Goal: Task Accomplishment & Management: Complete application form

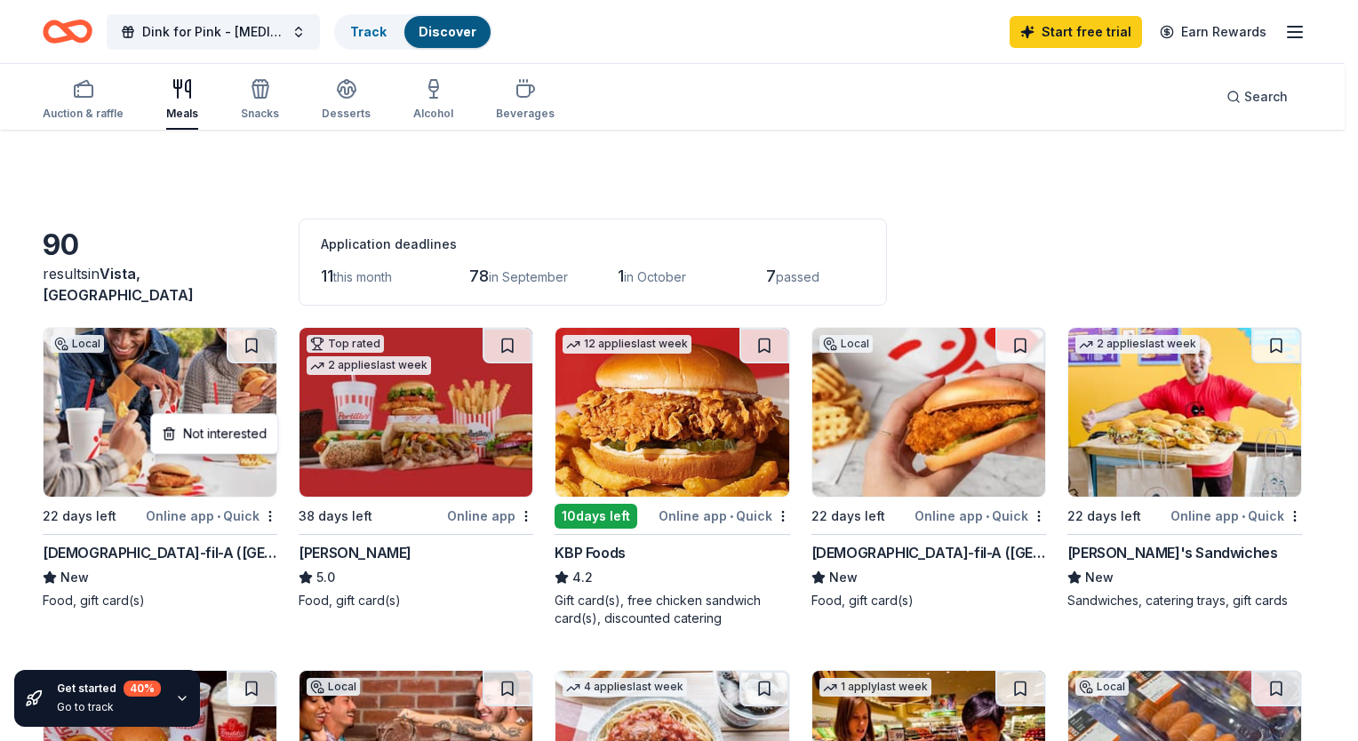
scroll to position [112, 0]
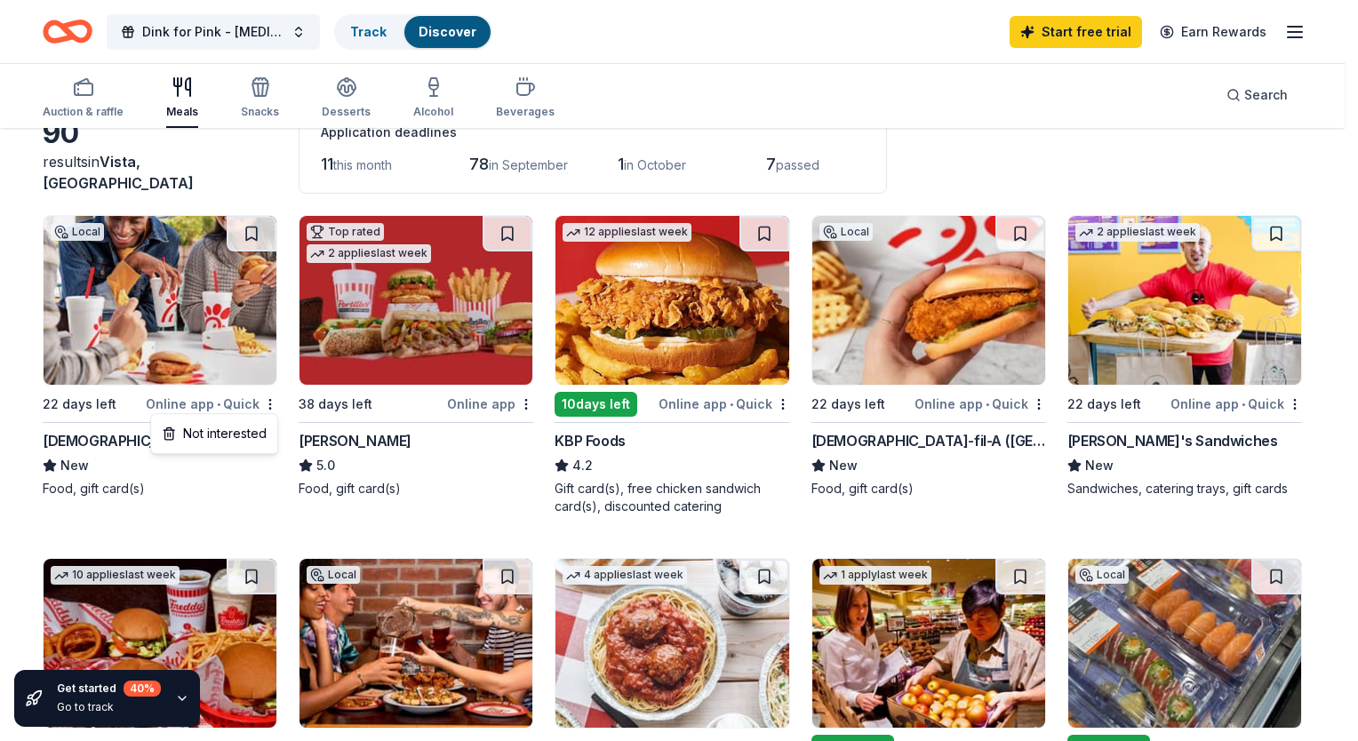
click at [80, 87] on html "Dink for Pink - Breast Cancer Pickleball Tournament Track Discover Start free t…" at bounding box center [679, 258] width 1358 height 741
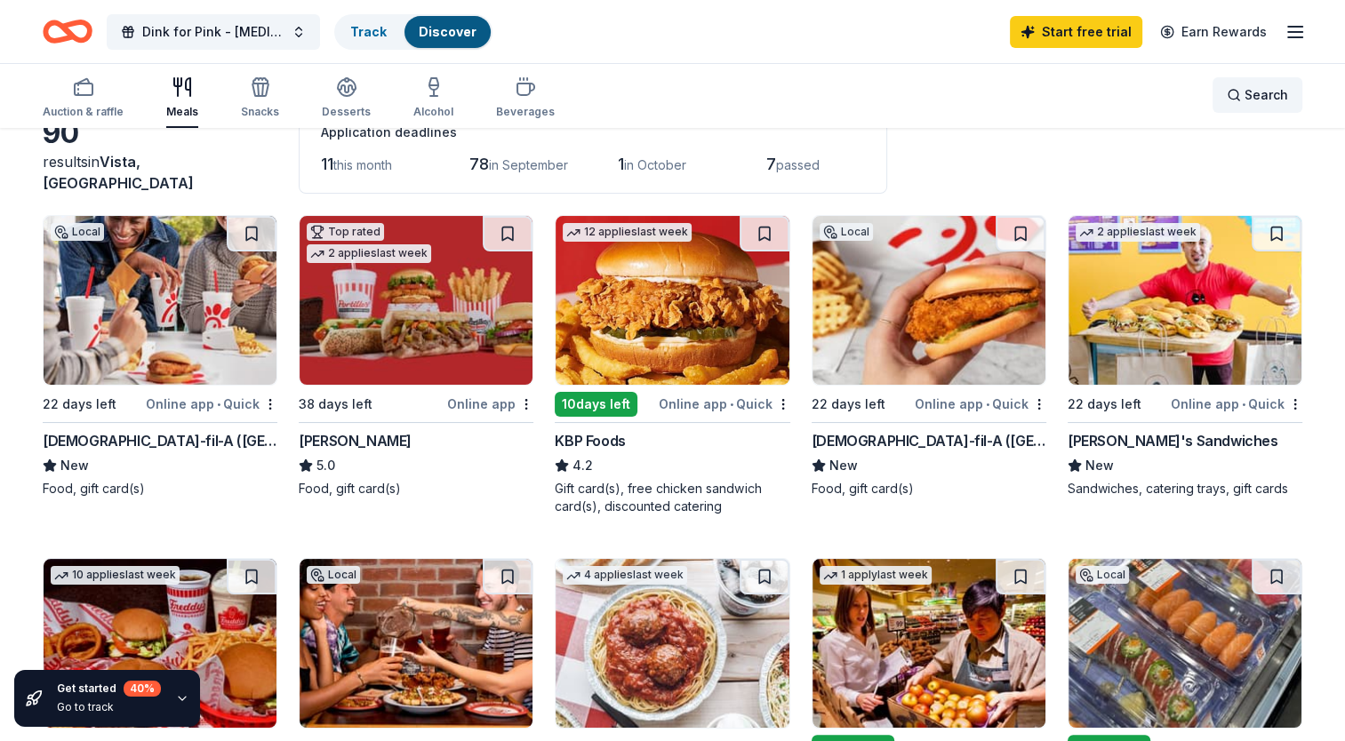
click at [1257, 99] on span "Search" at bounding box center [1266, 94] width 44 height 21
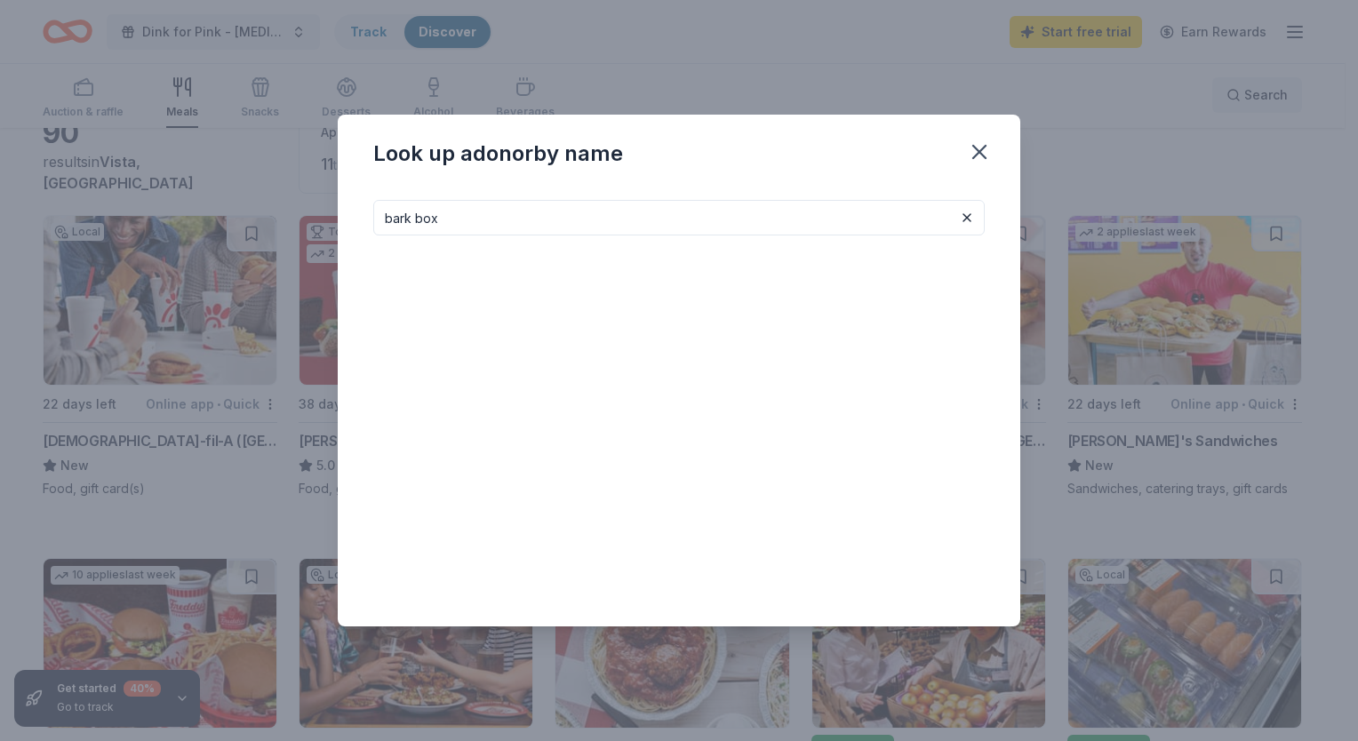
type input "bark box"
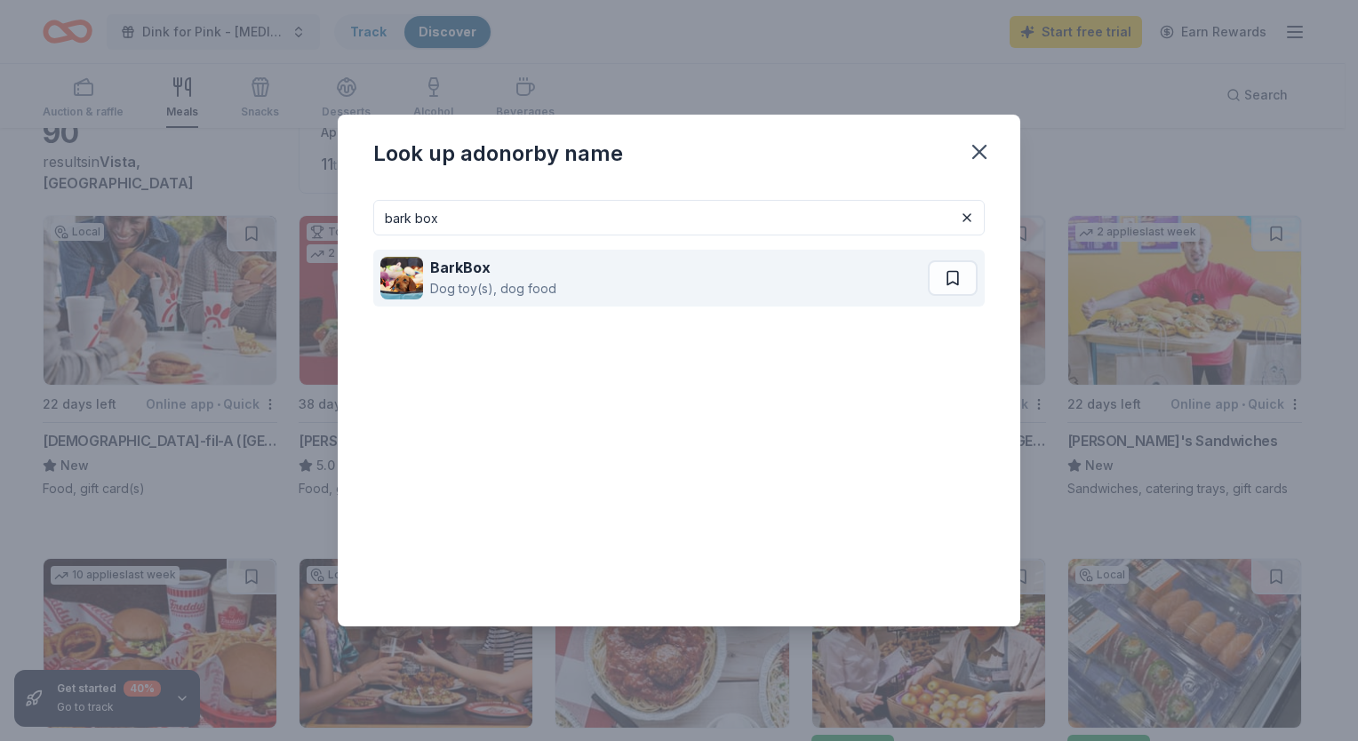
click at [411, 266] on img at bounding box center [401, 278] width 43 height 43
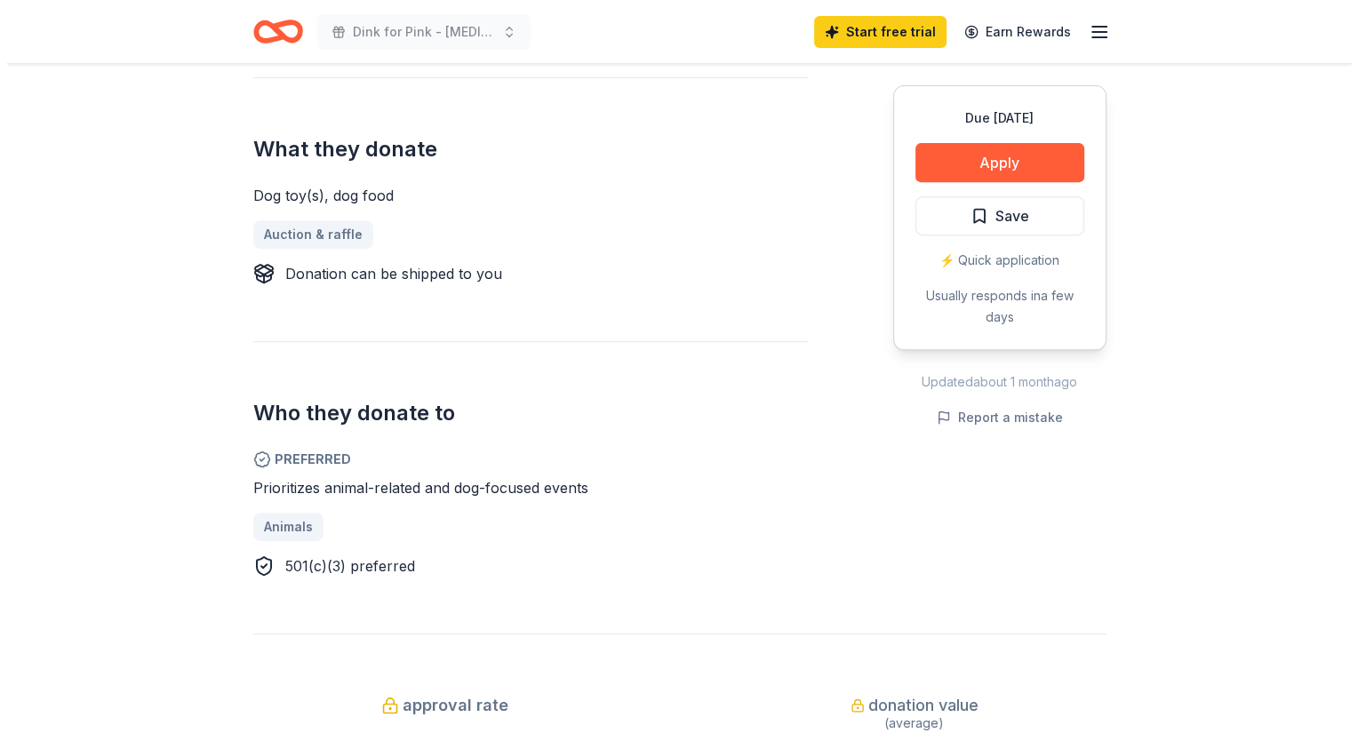
scroll to position [684, 0]
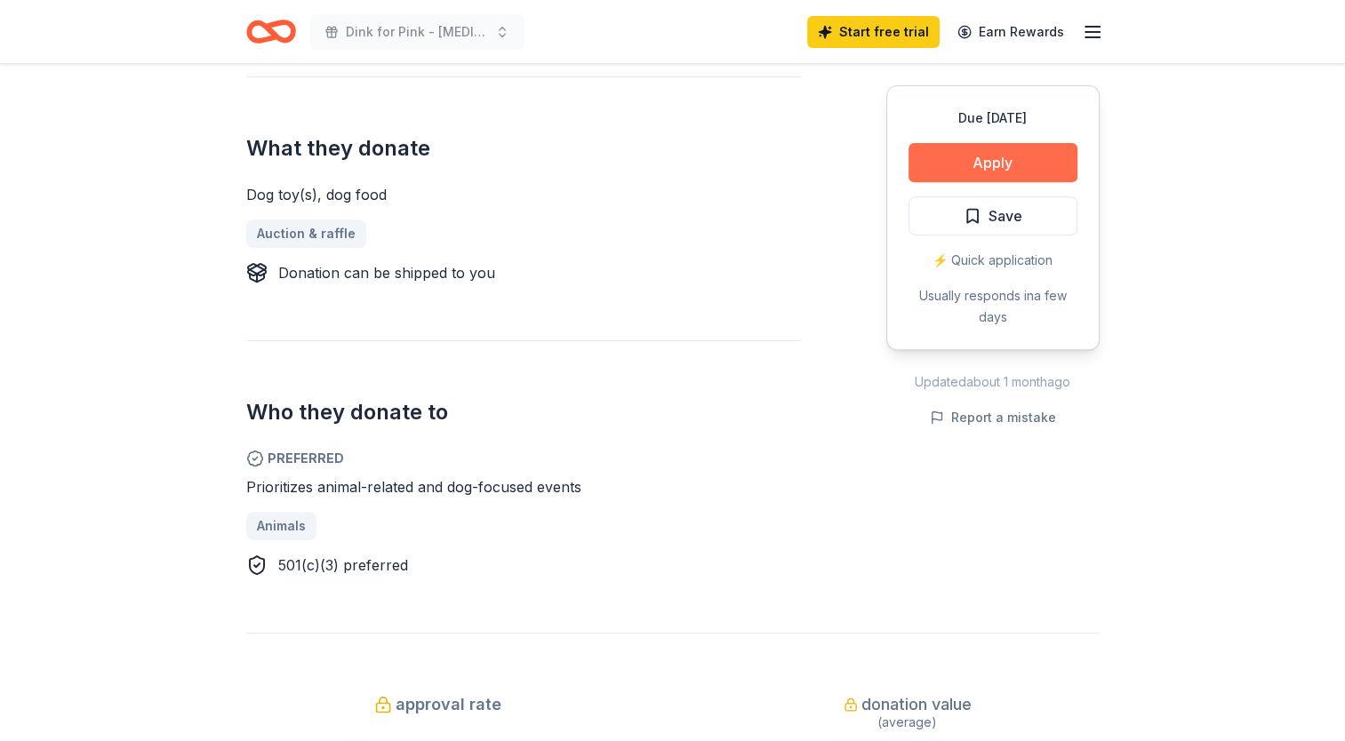
click at [991, 155] on button "Apply" at bounding box center [992, 162] width 169 height 39
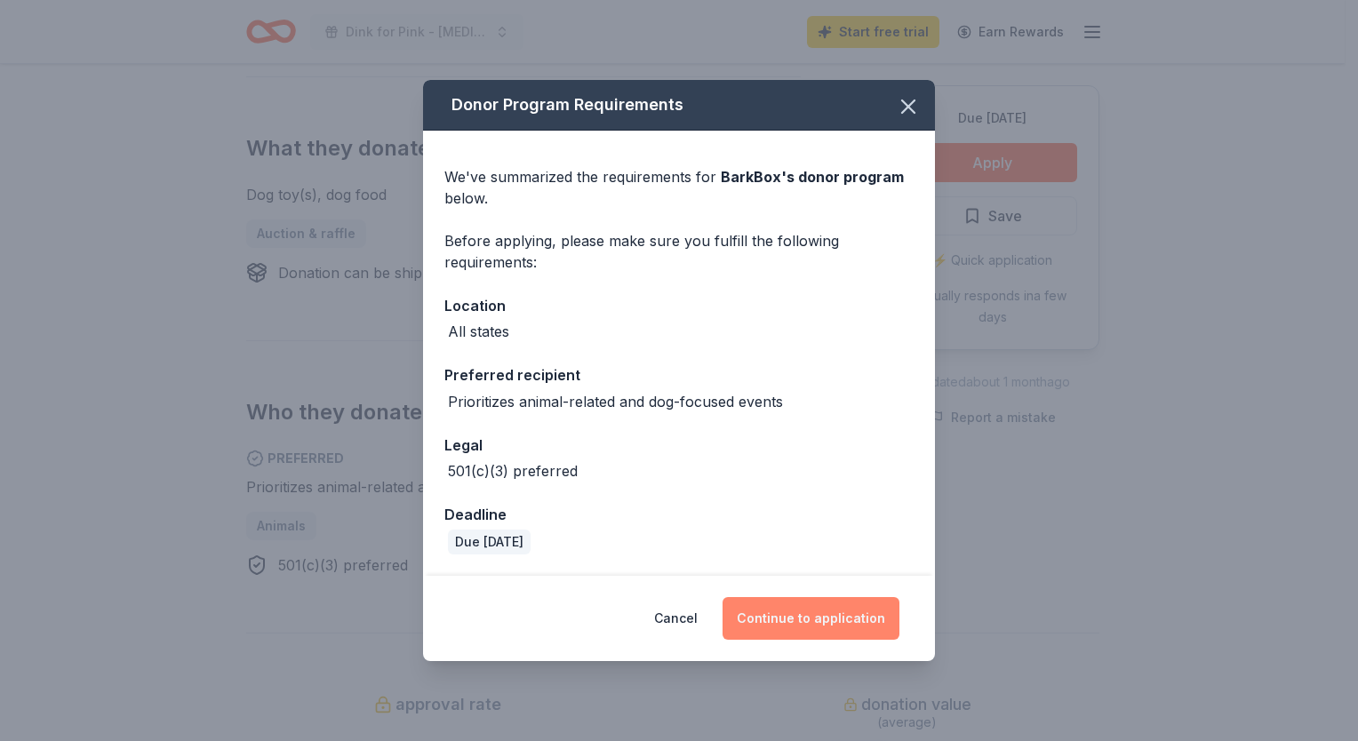
click at [808, 619] on button "Continue to application" at bounding box center [811, 618] width 177 height 43
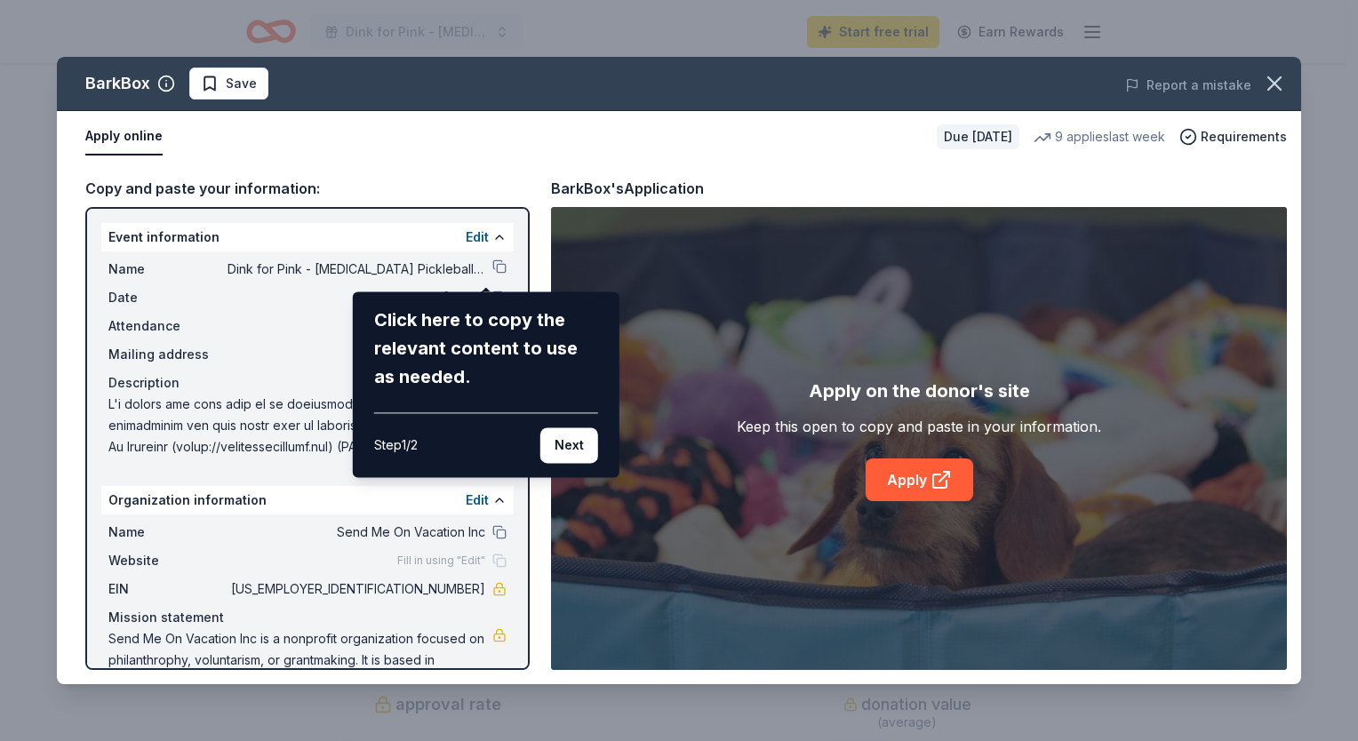
click at [477, 331] on div "Click here to copy the relevant content to use as needed." at bounding box center [486, 348] width 224 height 85
click at [575, 447] on button "Next" at bounding box center [569, 445] width 58 height 36
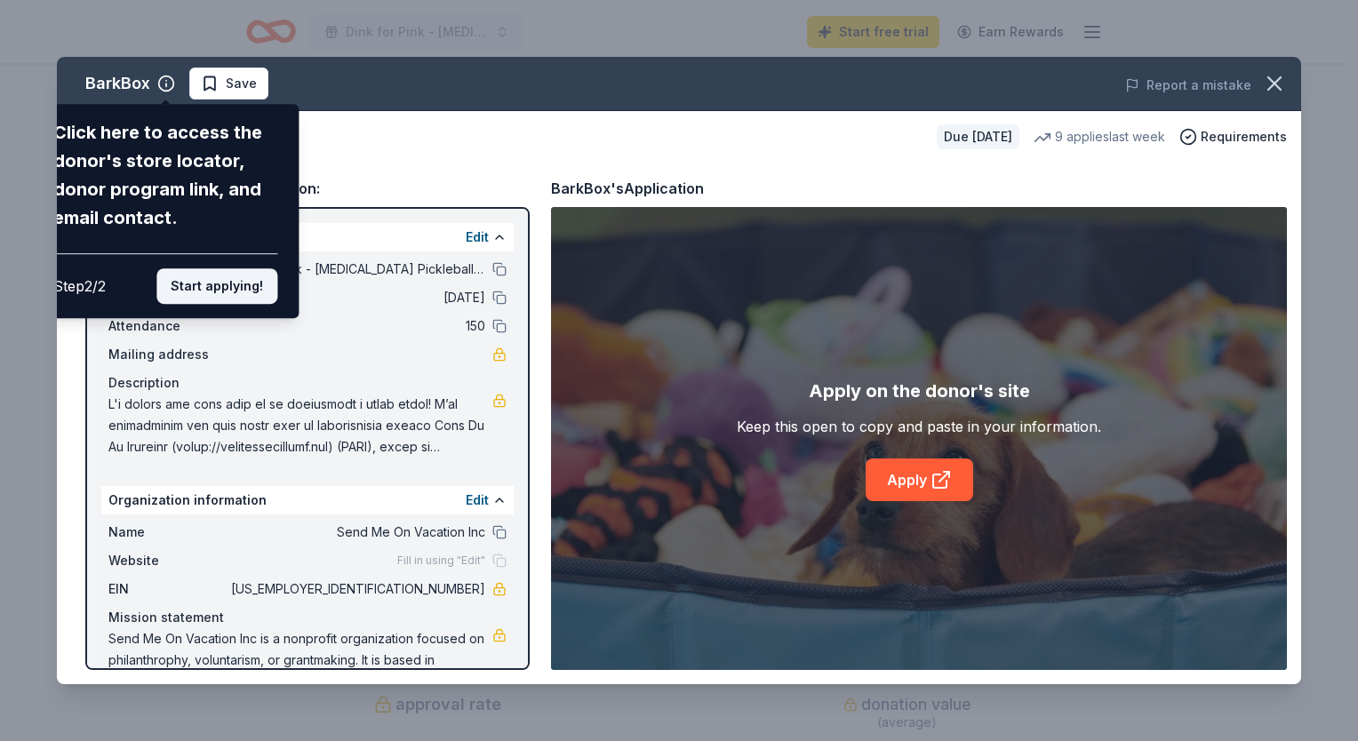
click at [210, 274] on button "Start applying!" at bounding box center [216, 286] width 121 height 36
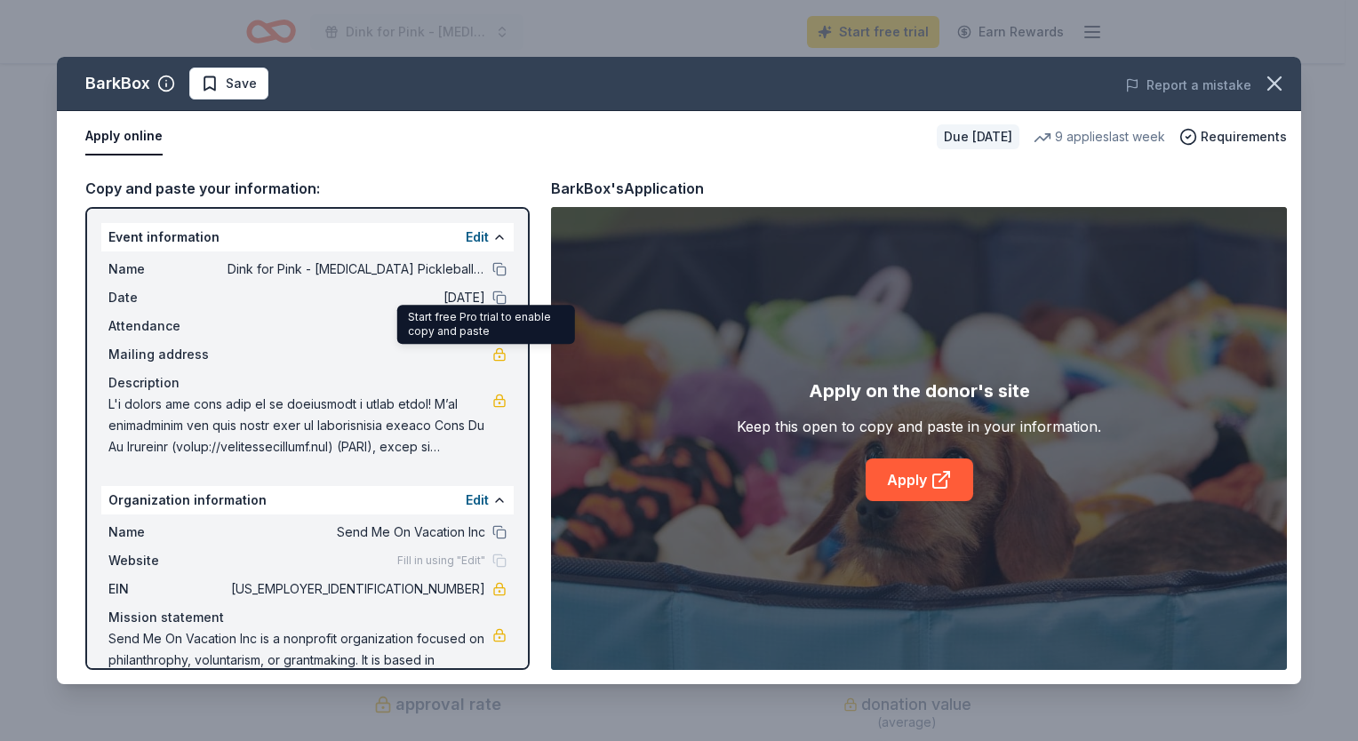
click at [492, 356] on link at bounding box center [499, 354] width 14 height 14
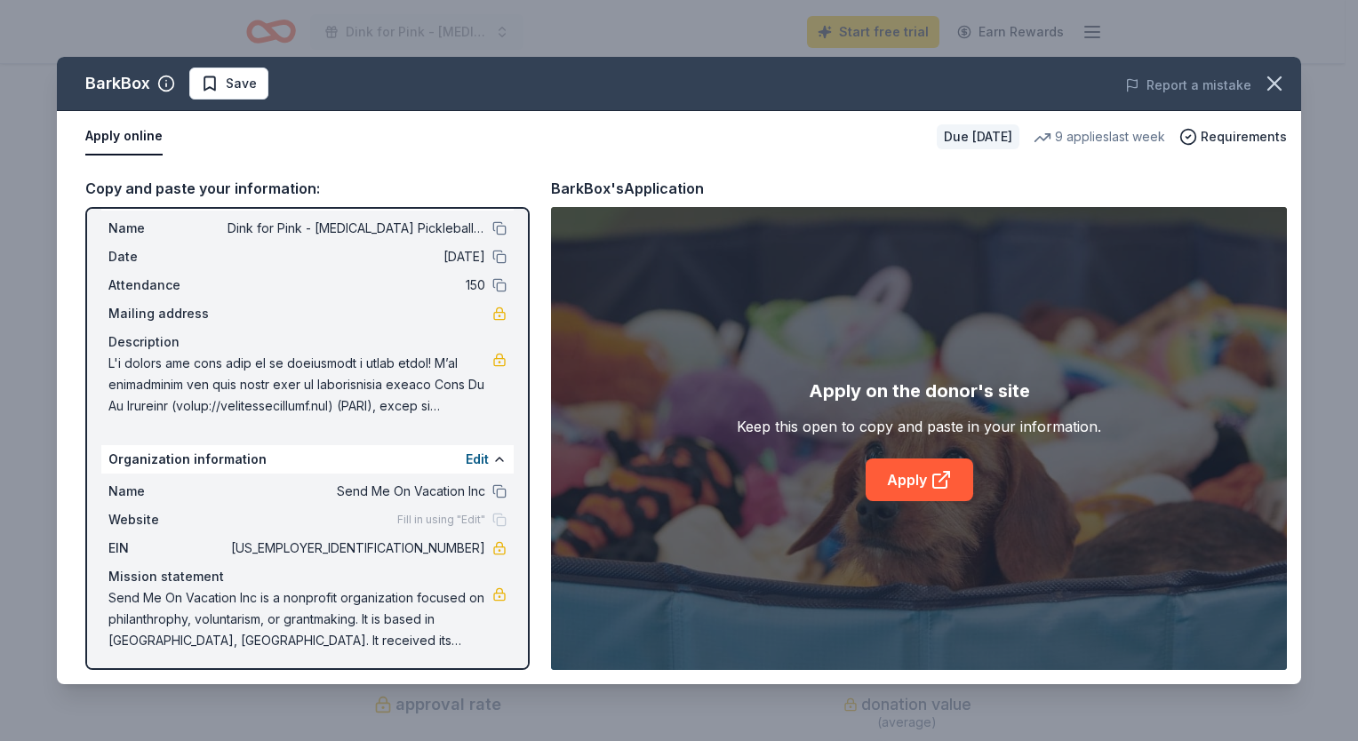
scroll to position [45, 0]
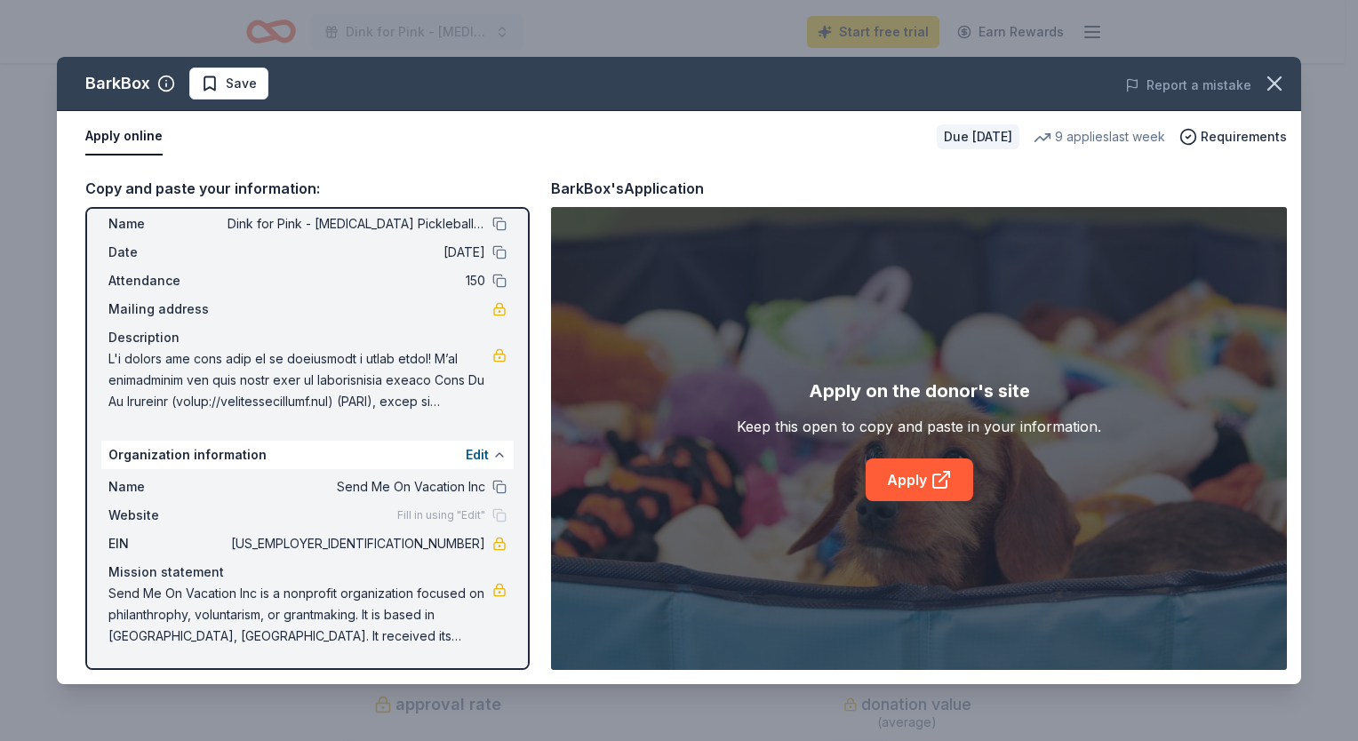
click at [492, 458] on button at bounding box center [499, 455] width 14 height 14
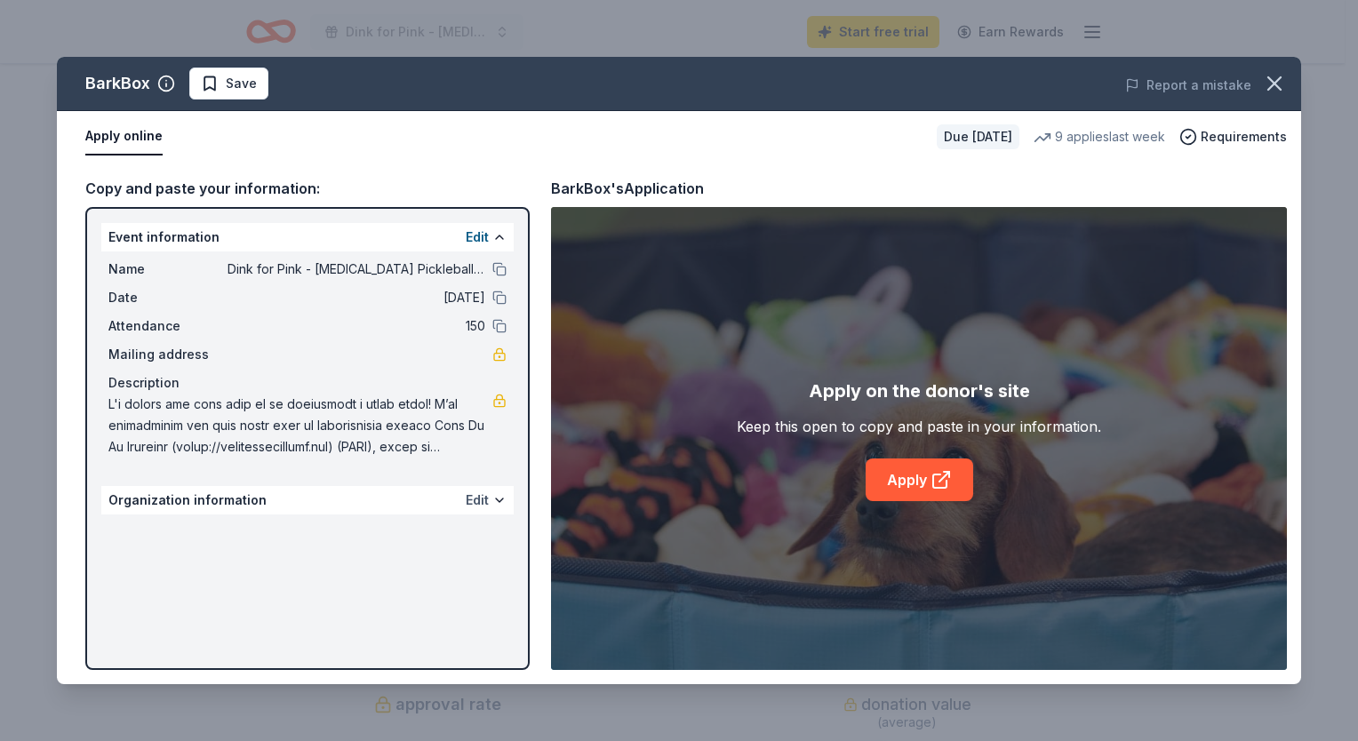
click at [478, 505] on button "Edit" at bounding box center [477, 500] width 23 height 21
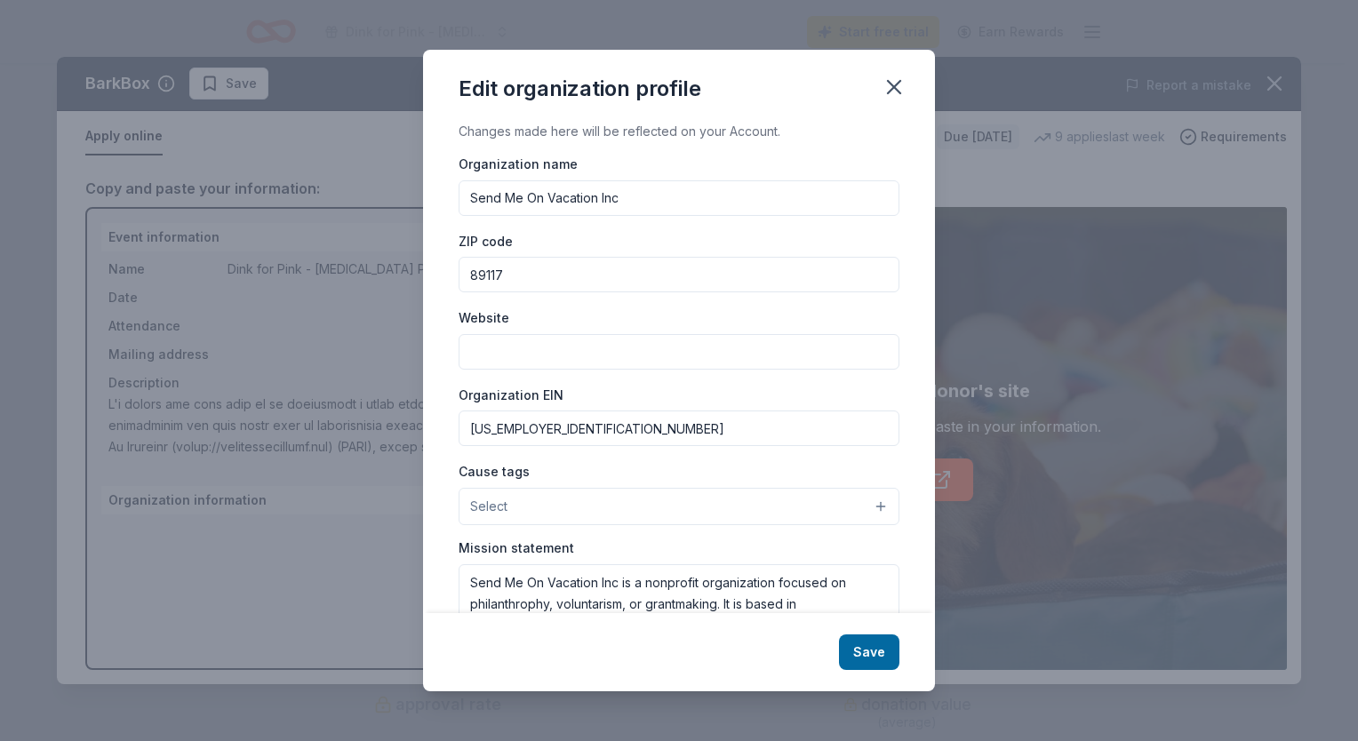
click at [513, 365] on input "Website" at bounding box center [679, 352] width 441 height 36
type input "sendmeonvacation.org"
click at [868, 505] on button "Select" at bounding box center [679, 506] width 441 height 37
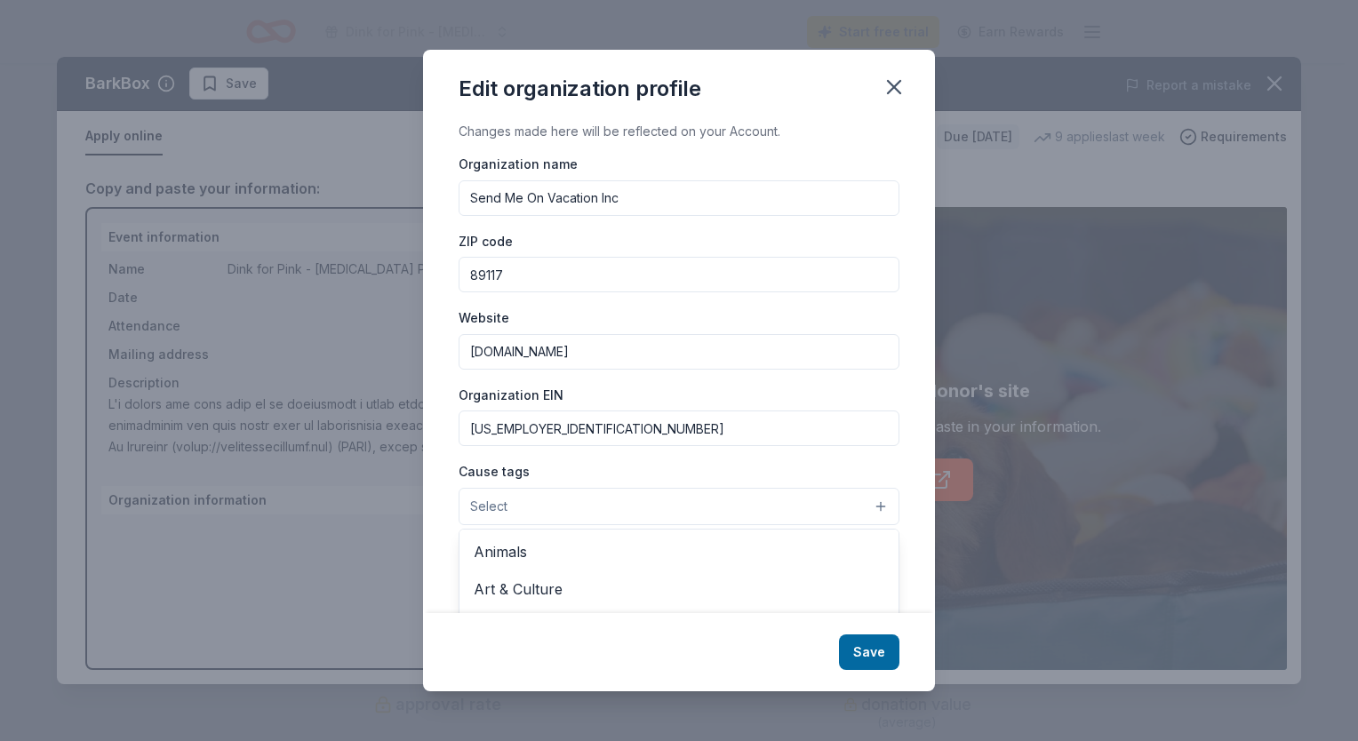
click at [512, 512] on button "Select" at bounding box center [679, 506] width 441 height 37
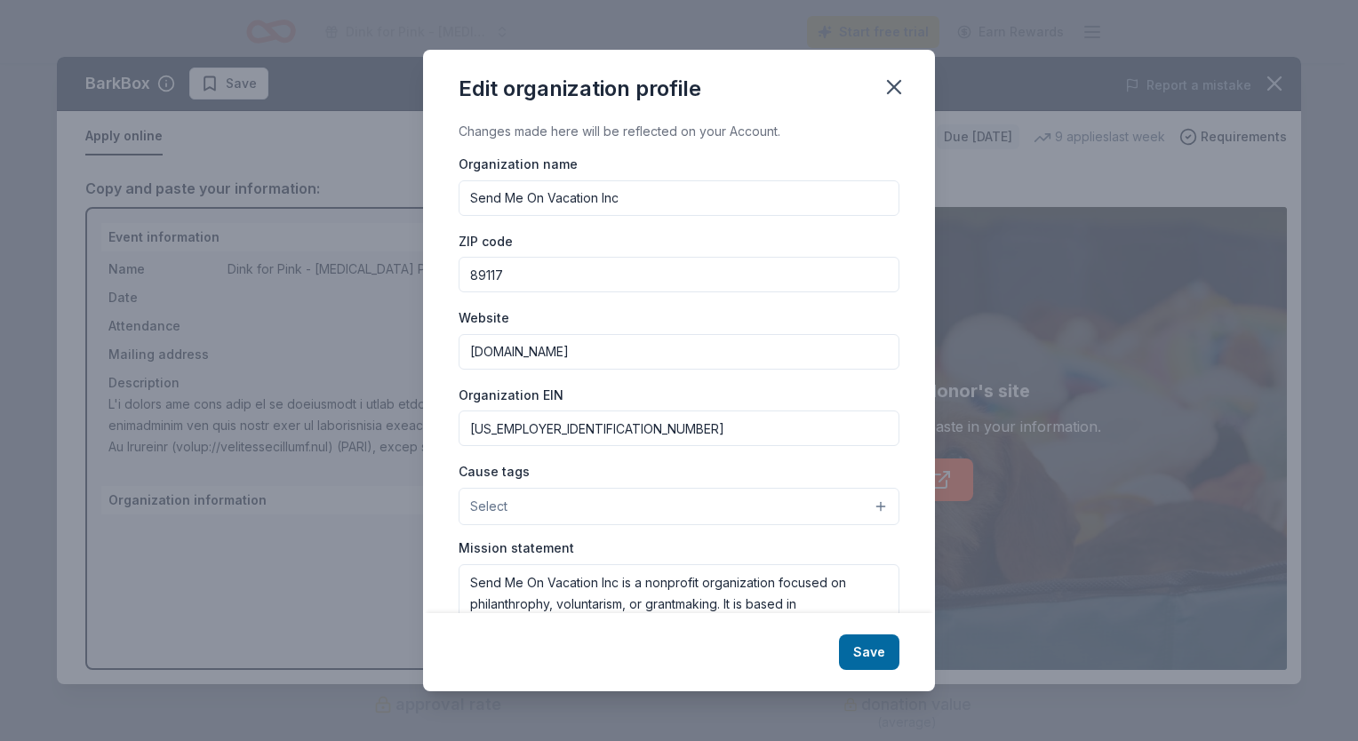
click at [850, 499] on button "Select" at bounding box center [679, 506] width 441 height 37
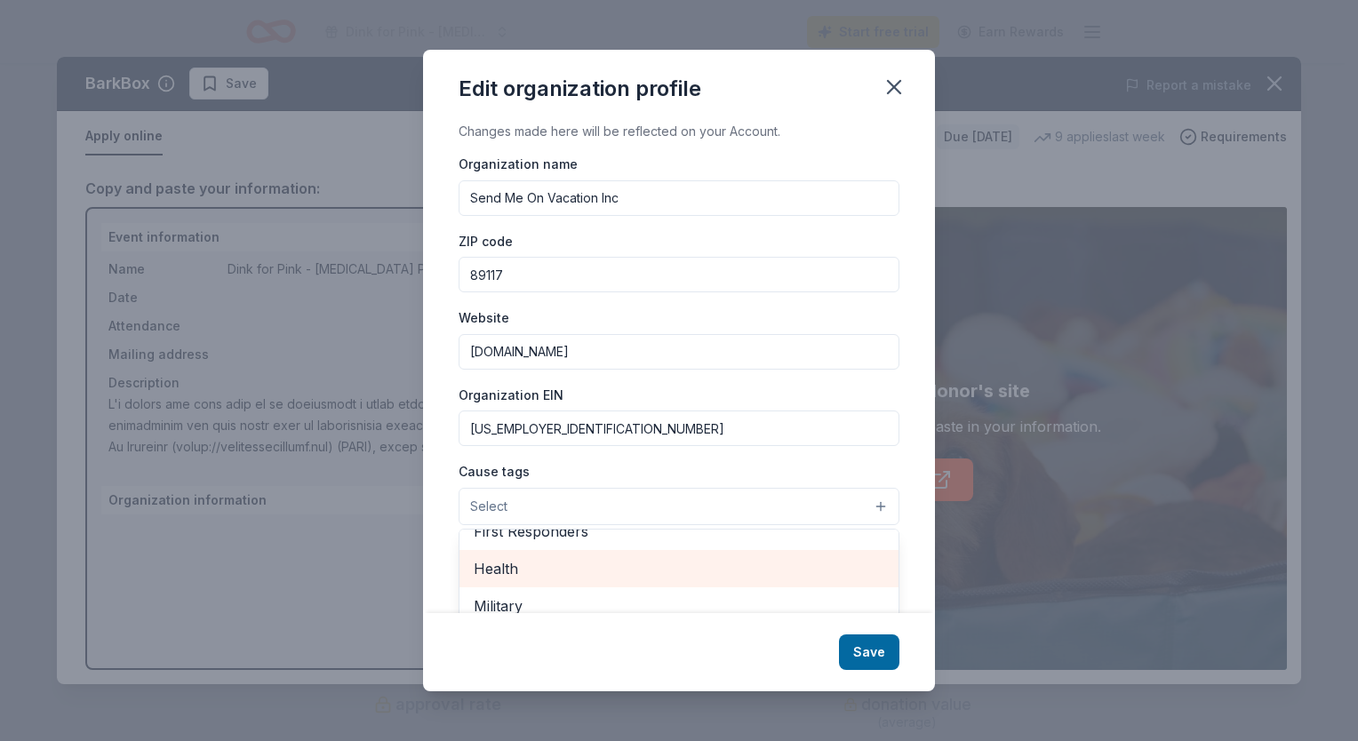
click at [649, 579] on div "Health" at bounding box center [678, 568] width 439 height 37
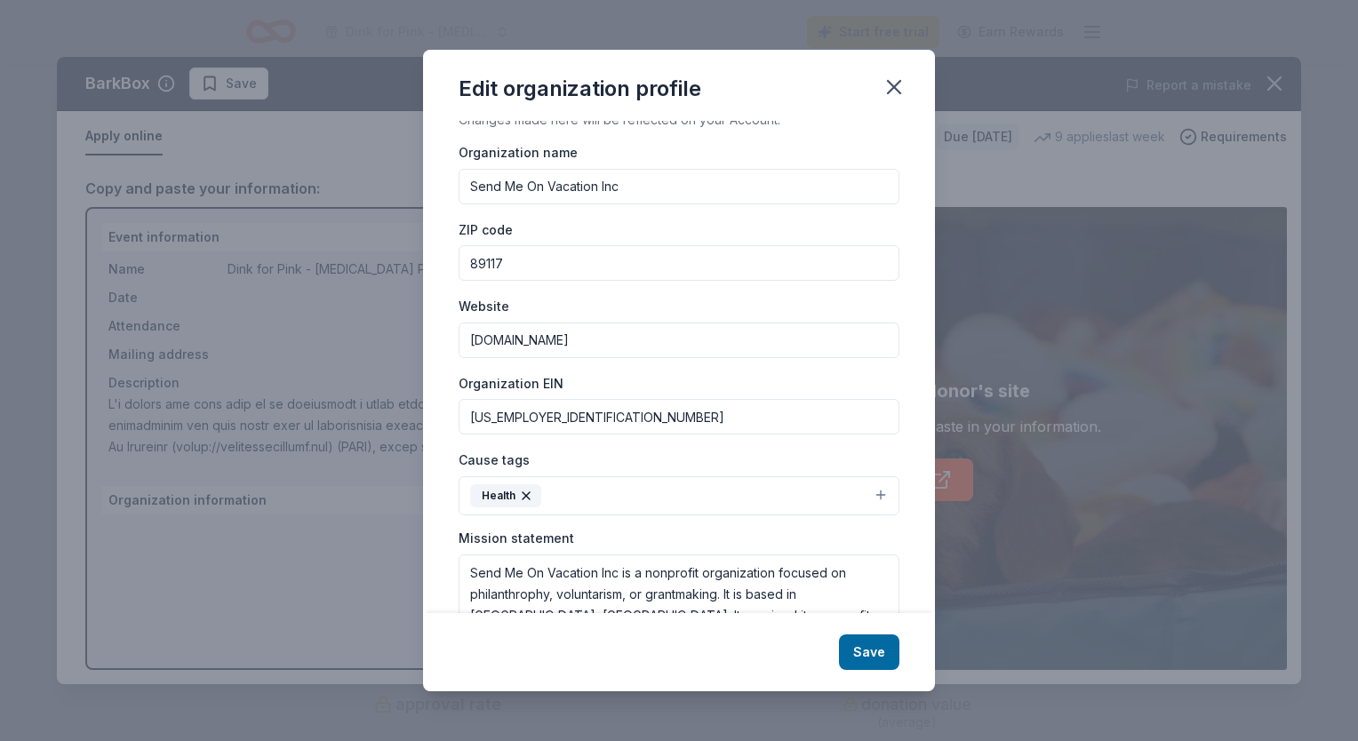
scroll to position [101, 0]
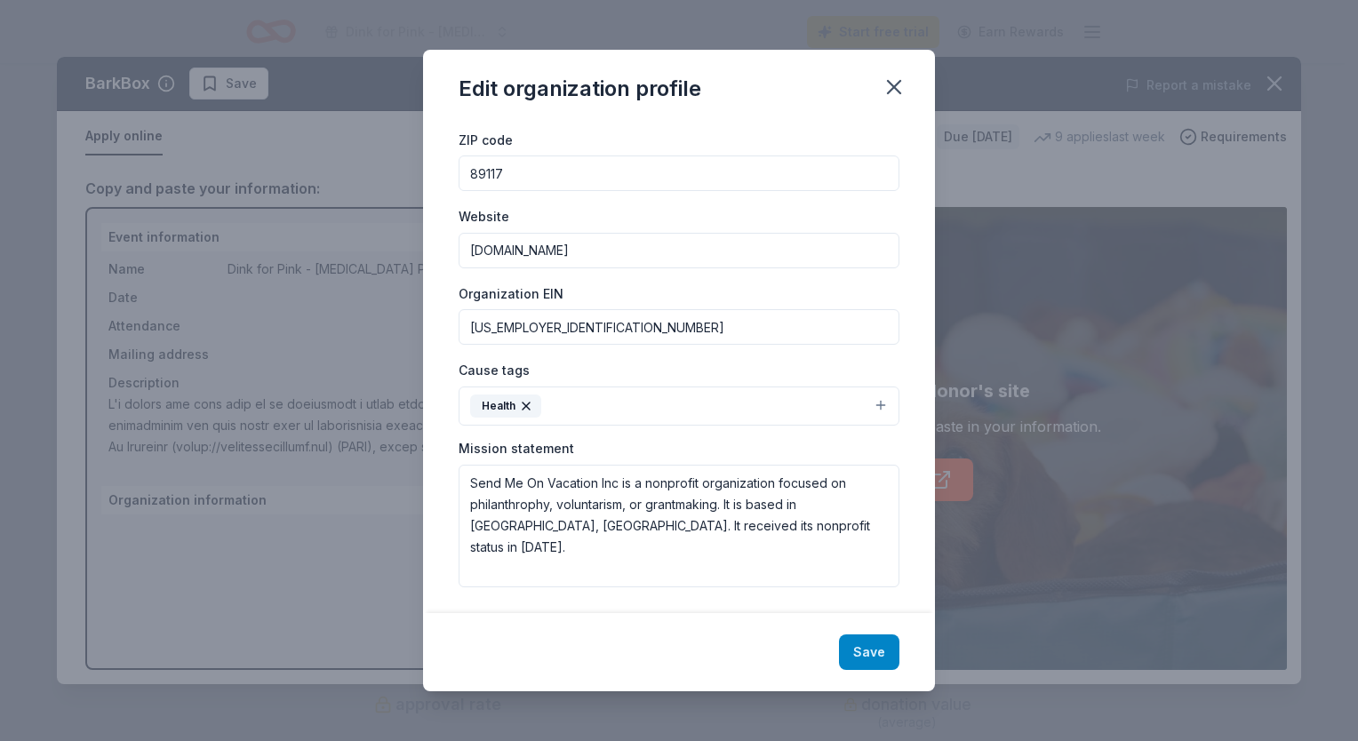
click at [855, 655] on button "Save" at bounding box center [869, 653] width 60 height 36
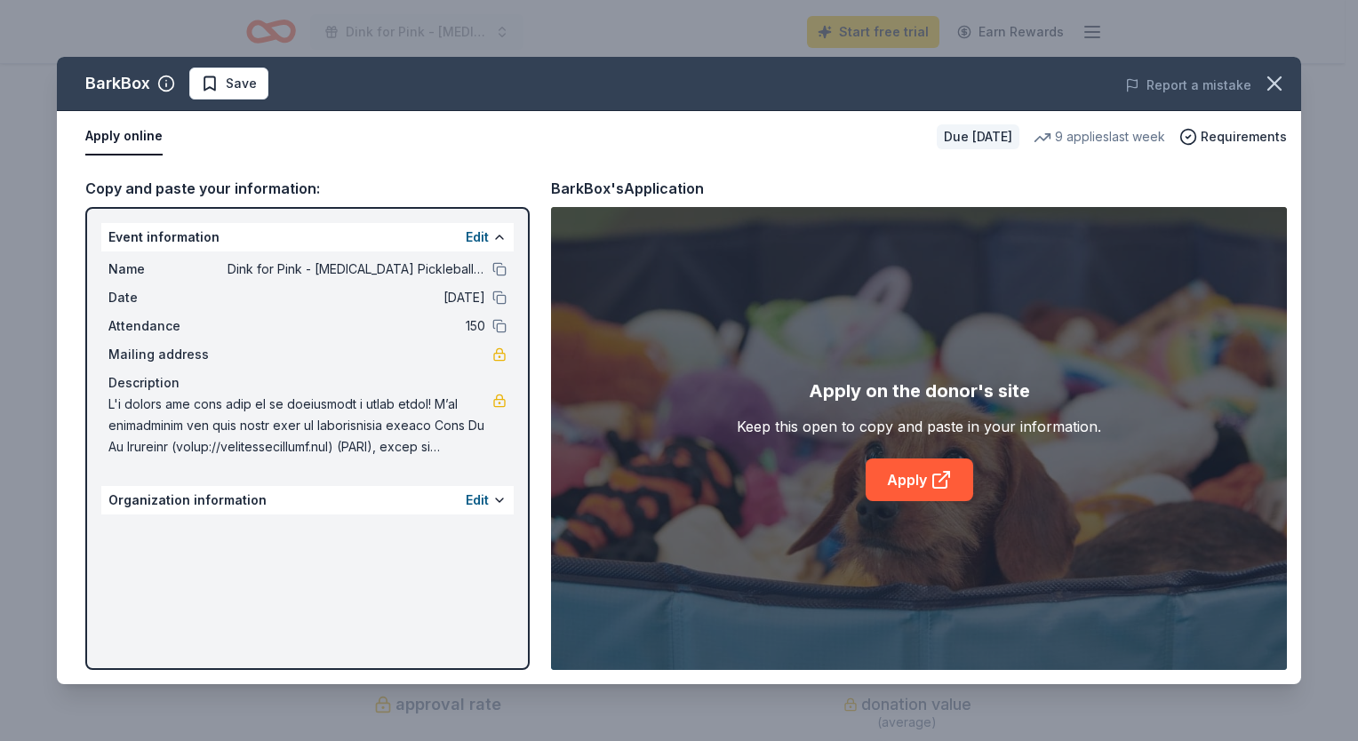
click at [408, 439] on span at bounding box center [300, 426] width 384 height 64
click at [494, 499] on button at bounding box center [499, 500] width 14 height 14
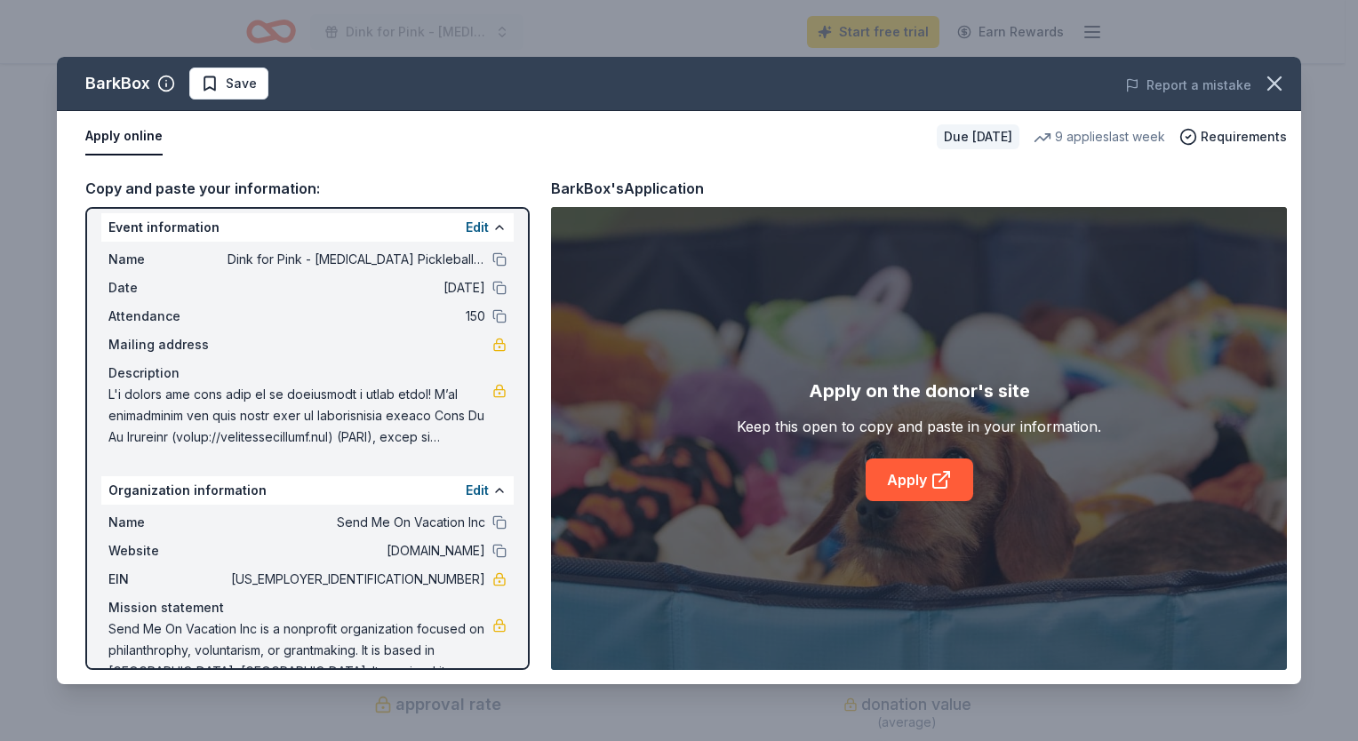
scroll to position [0, 0]
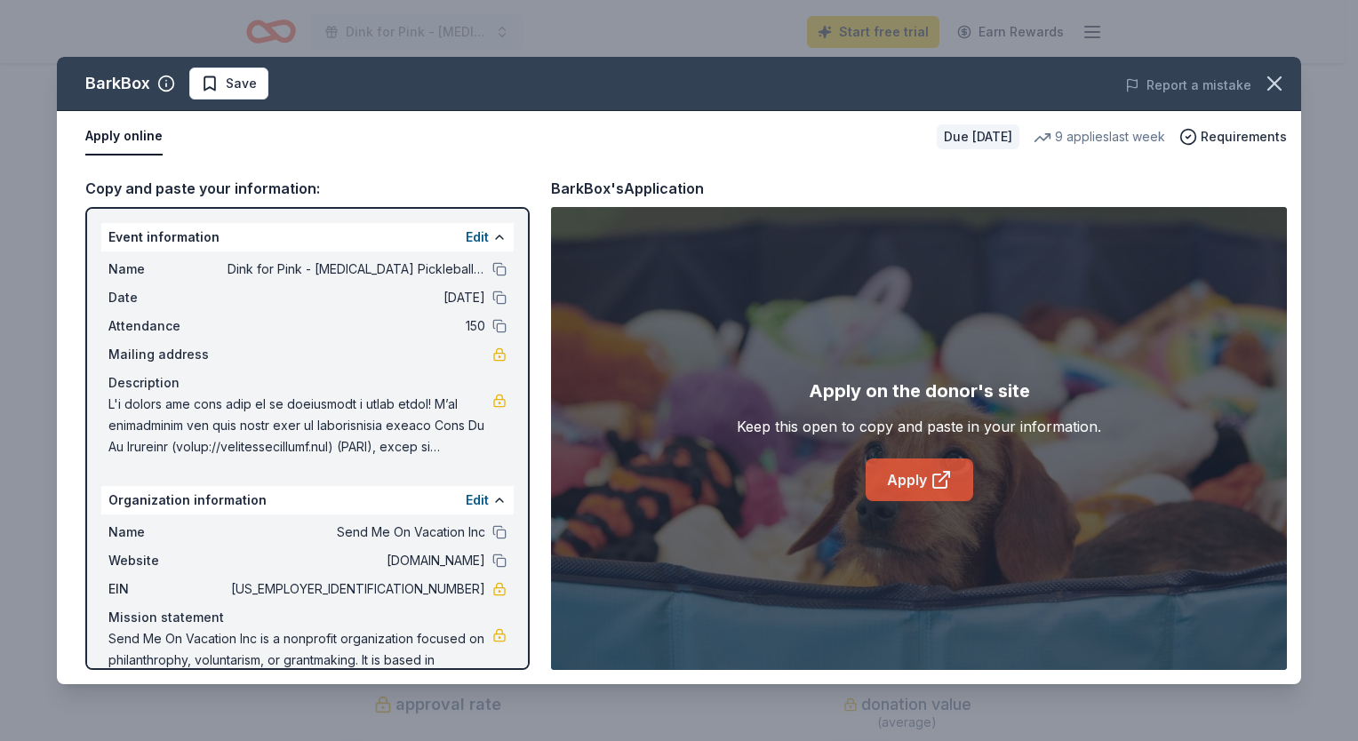
click at [903, 472] on link "Apply" at bounding box center [920, 480] width 108 height 43
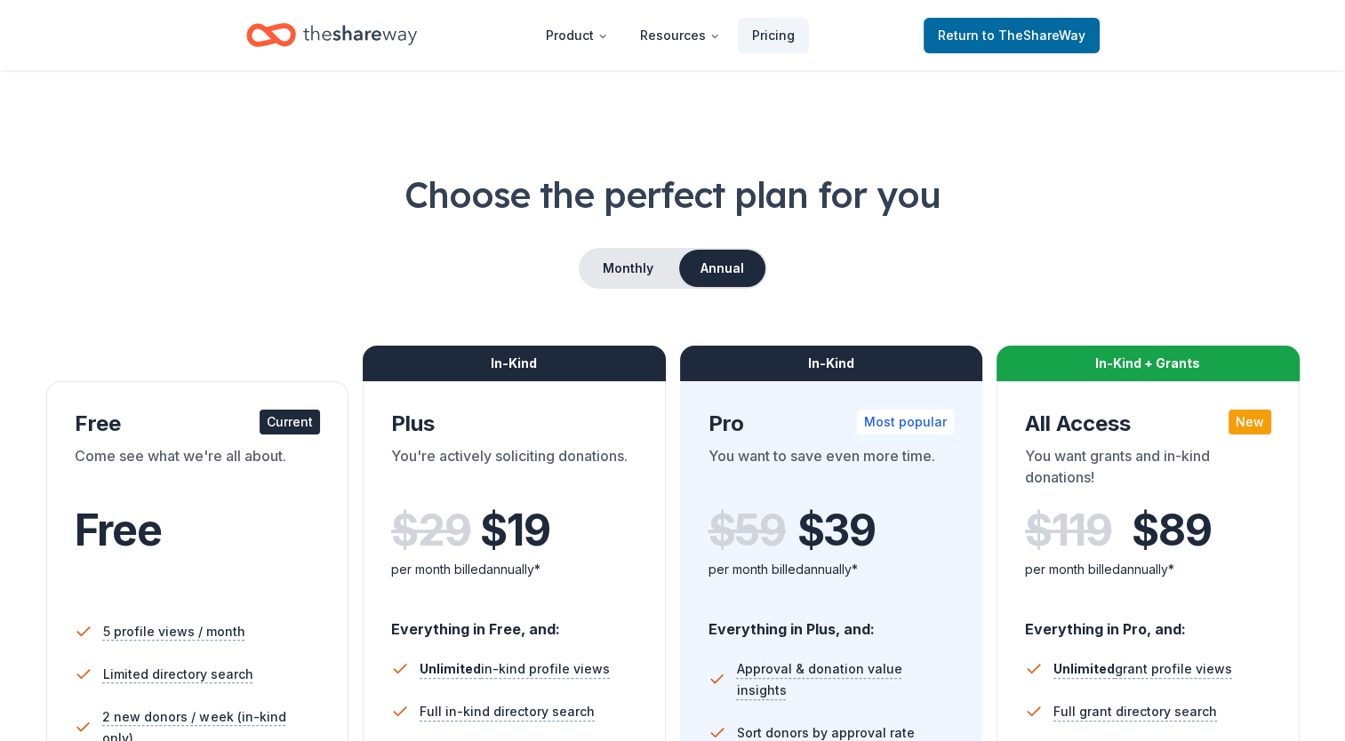
click at [277, 418] on div "Current" at bounding box center [289, 422] width 60 height 25
